Goal: Information Seeking & Learning: Learn about a topic

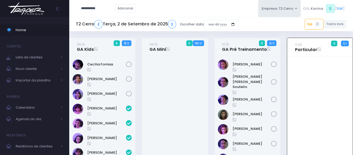
scroll to position [38, 0]
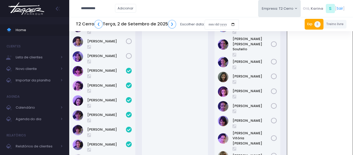
click at [306, 22] on link "Exp 3" at bounding box center [313, 24] width 19 height 10
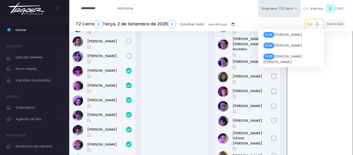
click at [276, 23] on div "T2 Cerro ❮ Terça, 2 de Setembro de 2025 ❯ Escolher data: Exp 3 15:30 Tiesco Gom…" at bounding box center [210, 24] width 283 height 12
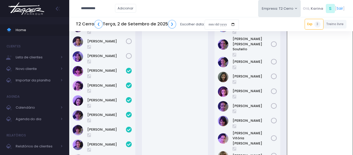
click at [111, 8] on input "**********" at bounding box center [98, 8] width 34 height 10
type input "*"
click at [106, 18] on link "Lorena Tonato" at bounding box center [105, 17] width 29 height 5
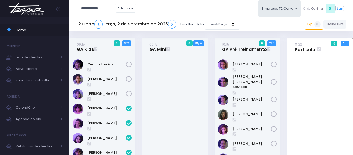
type input "**********"
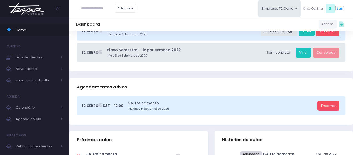
scroll to position [78, 0]
click at [330, 106] on link "Encerrar" at bounding box center [328, 106] width 22 height 10
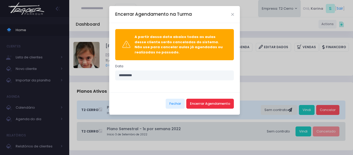
click at [209, 104] on button "Encerrar Agendamento" at bounding box center [210, 103] width 48 height 10
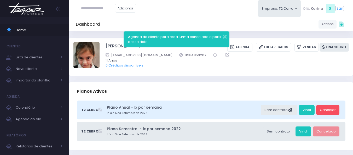
click at [339, 44] on link "Financeiro" at bounding box center [333, 47] width 29 height 9
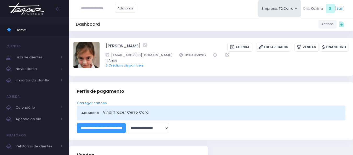
click at [33, 10] on img at bounding box center [27, 8] width 40 height 18
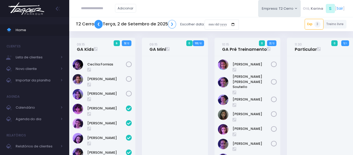
click at [96, 23] on link "❮" at bounding box center [98, 24] width 8 height 9
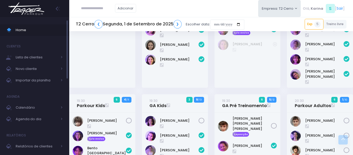
scroll to position [369, 0]
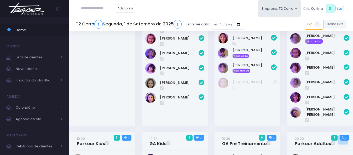
click at [29, 3] on img at bounding box center [27, 8] width 40 height 18
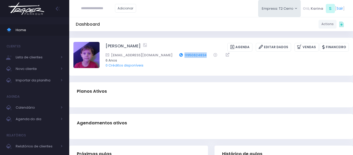
drag, startPoint x: 180, startPoint y: 55, endPoint x: 167, endPoint y: 55, distance: 13.1
click at [167, 55] on div "taisthormann@gmail.com 11950624834" at bounding box center [223, 54] width 236 height 5
copy link "11950624834"
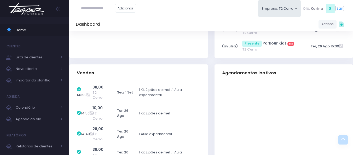
scroll to position [135, 0]
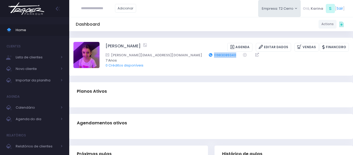
drag, startPoint x: 200, startPoint y: 55, endPoint x: 173, endPoint y: 55, distance: 27.1
click at [173, 55] on div "[PERSON_NAME][EMAIL_ADDRESS][DOMAIN_NAME] 11983089340" at bounding box center [223, 54] width 236 height 5
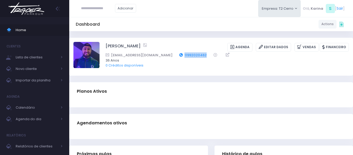
drag, startPoint x: 189, startPoint y: 55, endPoint x: 162, endPoint y: 54, distance: 27.2
click at [162, 54] on div "[EMAIL_ADDRESS][DOMAIN_NAME] 11992020462" at bounding box center [223, 54] width 236 height 5
copy div "11992020462"
drag, startPoint x: 150, startPoint y: 32, endPoint x: 127, endPoint y: 31, distance: 23.5
click at [150, 32] on div "Dashboard Actions Choose Label: Customer Partner Suplier Member Staff Add new" at bounding box center [210, 156] width 283 height 250
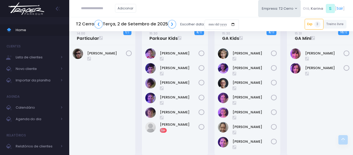
scroll to position [209, 0]
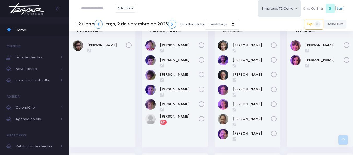
click at [101, 10] on input "text" at bounding box center [98, 8] width 34 height 10
paste input "**********"
type input "**********"
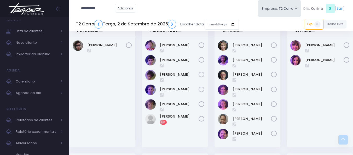
drag, startPoint x: 48, startPoint y: 131, endPoint x: 115, endPoint y: 55, distance: 101.6
click at [115, 55] on div "Fernando Pires" at bounding box center [102, 92] width 66 height 110
click at [40, 128] on span "Relatório experimentais" at bounding box center [37, 131] width 42 height 7
click at [172, 3] on div "**********" at bounding box center [210, 8] width 283 height 17
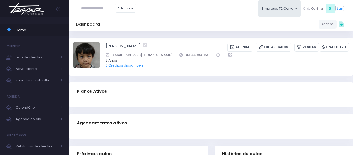
scroll to position [0, 1]
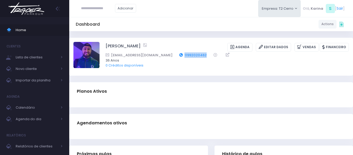
click at [161, 56] on div "bhcabrall@gmail.com 11992020462" at bounding box center [223, 54] width 236 height 5
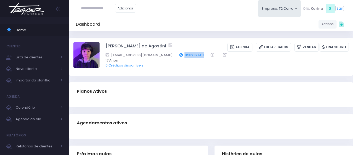
drag, startPoint x: 193, startPoint y: 55, endPoint x: 169, endPoint y: 56, distance: 24.3
click at [169, 56] on div "marceloago1111@gmail.com 11982824111" at bounding box center [223, 54] width 236 height 5
copy div "11982824111"
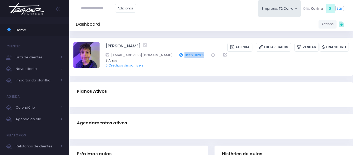
drag, startPoint x: 176, startPoint y: 55, endPoint x: 168, endPoint y: 55, distance: 8.6
click at [168, 55] on div "rafa.c.ferreira@gmail.com 11992116263" at bounding box center [223, 54] width 236 height 5
copy link "11992116263"
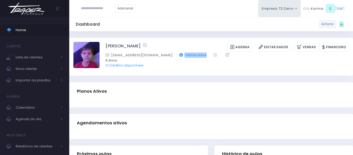
drag, startPoint x: 194, startPoint y: 55, endPoint x: 165, endPoint y: 57, distance: 29.6
click at [168, 57] on div "[EMAIL_ADDRESS][DOMAIN_NAME] 11950624834" at bounding box center [223, 54] width 236 height 5
copy div "11950624834"
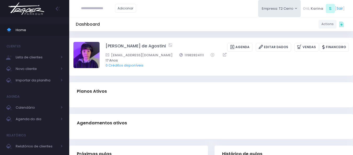
click at [172, 13] on div "Adicionar Empresa: T2 Cerro T1 Faria T2 [GEOGRAPHIC_DATA][MEDICAL_DATA]" at bounding box center [210, 8] width 283 height 17
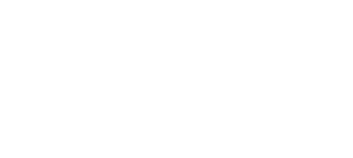
select select
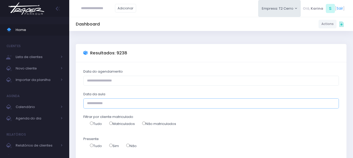
click at [114, 103] on input "Data da aula" at bounding box center [210, 104] width 255 height 10
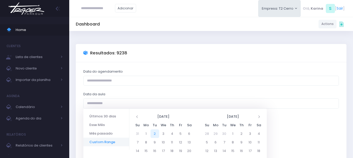
click at [101, 133] on li "Mês passado" at bounding box center [106, 133] width 46 height 9
type input "**********"
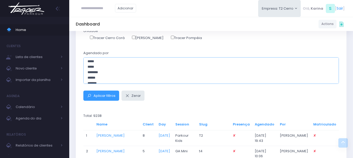
click at [96, 79] on option "******" at bounding box center [209, 78] width 244 height 5
click at [100, 80] on option "********" at bounding box center [209, 80] width 244 height 5
select select "**"
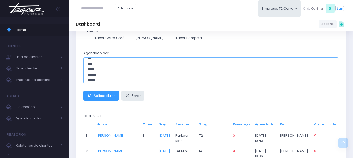
click at [100, 81] on option "******" at bounding box center [209, 81] width 244 height 5
click at [108, 97] on span "Aplicar filtros" at bounding box center [104, 95] width 22 height 5
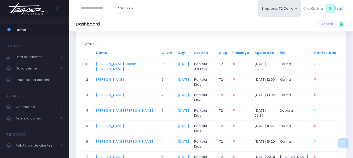
scroll to position [131, 0]
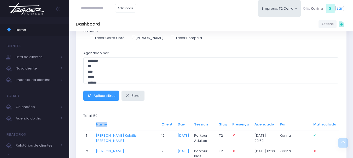
drag, startPoint x: 80, startPoint y: 128, endPoint x: 144, endPoint y: 122, distance: 63.7
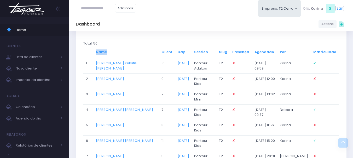
scroll to position [122, 0]
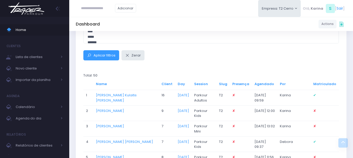
scroll to position [174, 0]
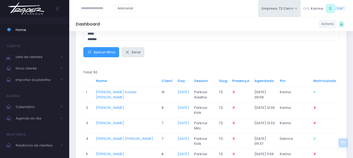
drag, startPoint x: 82, startPoint y: 81, endPoint x: 345, endPoint y: 119, distance: 266.3
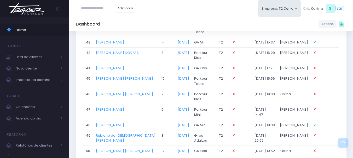
scroll to position [879, 0]
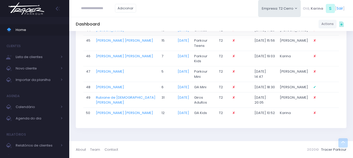
copy div
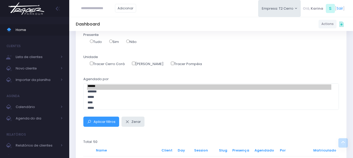
scroll to position [104, 0]
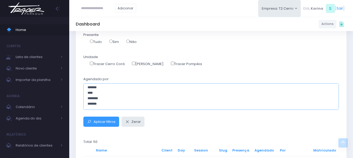
click at [96, 106] on option "*******" at bounding box center [209, 104] width 244 height 5
click at [93, 94] on option "****" at bounding box center [209, 93] width 244 height 5
click at [95, 104] on option "*****" at bounding box center [209, 103] width 244 height 5
click at [98, 88] on option "*******" at bounding box center [209, 87] width 244 height 5
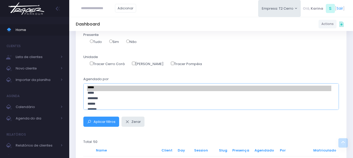
scroll to position [26, 0]
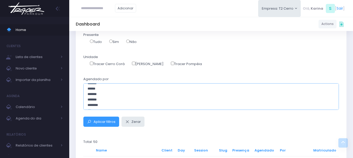
select select "**"
click at [94, 101] on option "*******" at bounding box center [209, 100] width 244 height 5
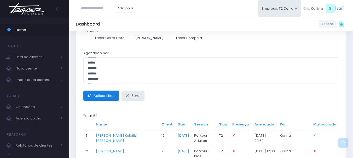
click at [104, 97] on span "Aplicar filtros" at bounding box center [104, 95] width 22 height 5
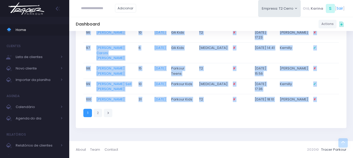
scroll to position [1710, 0]
drag, startPoint x: 86, startPoint y: 99, endPoint x: 321, endPoint y: 99, distance: 234.9
copy table "Name Client Day Session Slug Presença Agendado Por Matriculado 1 Matheus Kulait…"
click at [99, 112] on link "2" at bounding box center [97, 113] width 9 height 9
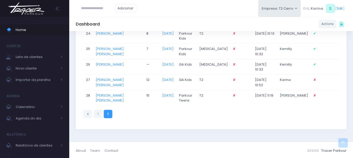
scroll to position [591, 0]
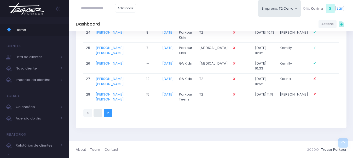
click at [97, 113] on link "1" at bounding box center [97, 113] width 9 height 9
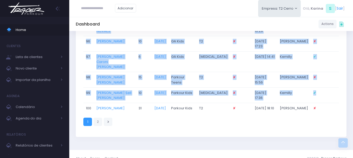
scroll to position [1710, 0]
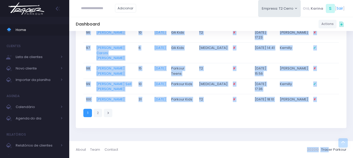
drag, startPoint x: 82, startPoint y: 131, endPoint x: 329, endPoint y: 166, distance: 249.8
copy div "Name Client Day Session Slug Presença Agendado Por Matriculado 1 [PERSON_NAME] …"
click at [96, 114] on link "2" at bounding box center [97, 113] width 9 height 9
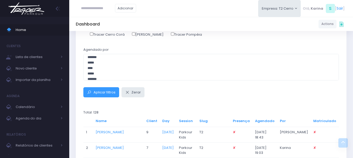
scroll to position [183, 0]
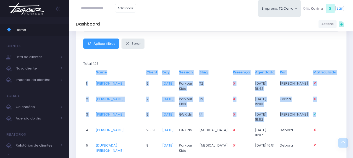
drag, startPoint x: 82, startPoint y: 83, endPoint x: 323, endPoint y: 118, distance: 244.2
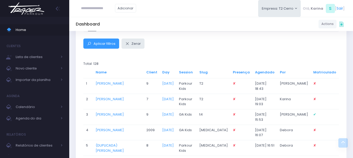
click at [223, 47] on div "Aplicar filtros Zerar" at bounding box center [211, 44] width 262 height 10
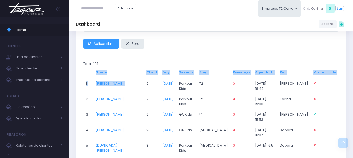
drag, startPoint x: 89, startPoint y: 84, endPoint x: 156, endPoint y: 89, distance: 67.0
click div "**********"
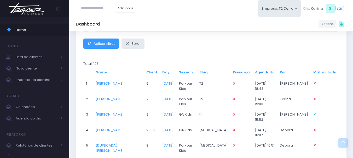
click div "**********"
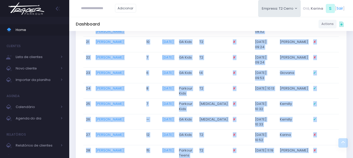
scroll to position [591, 0]
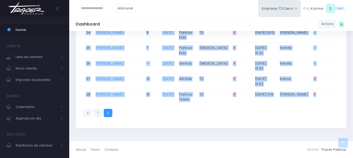
drag, startPoint x: 84, startPoint y: 85, endPoint x: 320, endPoint y: 94, distance: 236.1
click tbody "1 [PERSON_NAME] 9 [DATE] Parkour Kids T2 ✘ [DATE] 18:43 stefany ✘ 2 [PERSON_NAM…"
copy tbody "9 loremi dolor 4 9685-45-26 Sitamet Cons A8 ✘ 36/11/7128 48:08 elitsed ✘ 2 Doei…"
